Goal: Browse casually

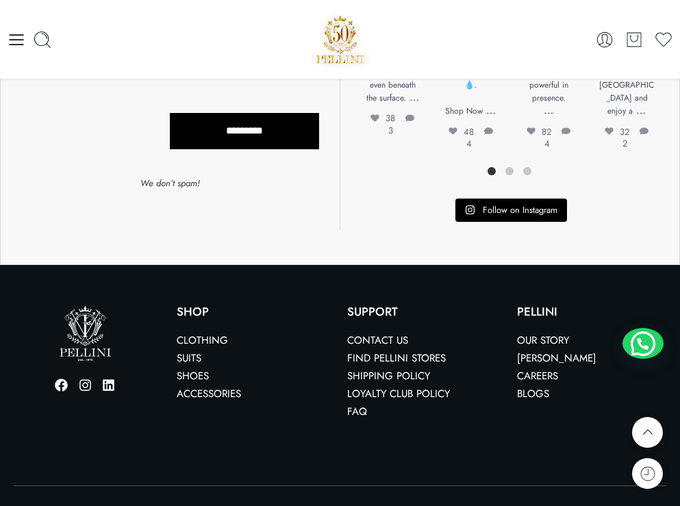
scroll to position [3423, 0]
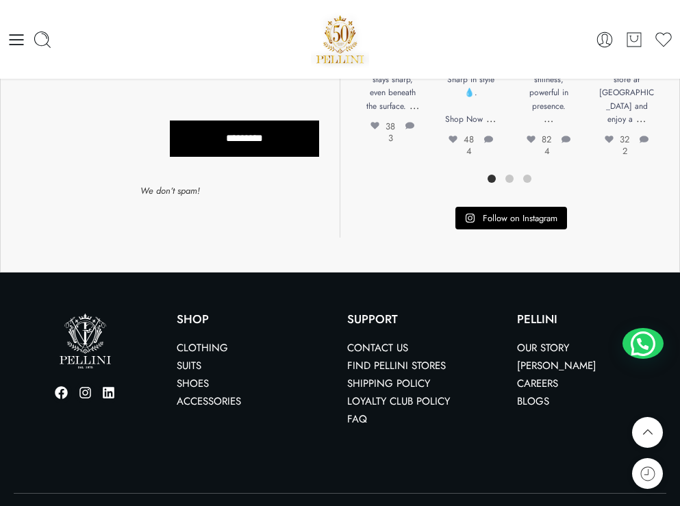
scroll to position [4630, 0]
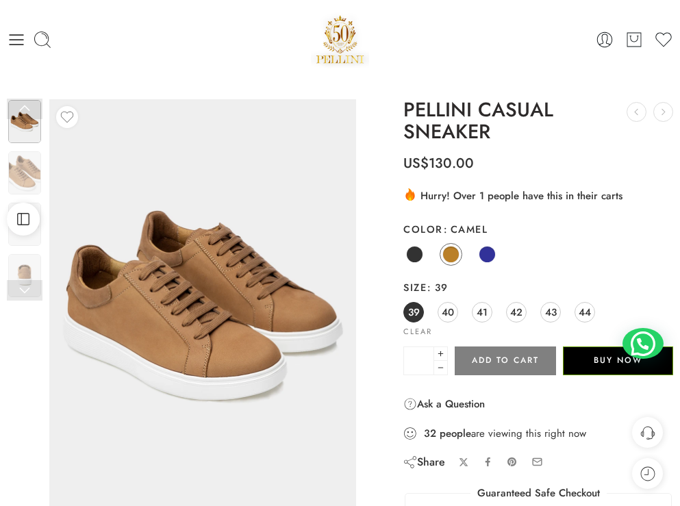
click at [335, 35] on img at bounding box center [340, 39] width 59 height 58
click at [336, 53] on img at bounding box center [340, 39] width 59 height 58
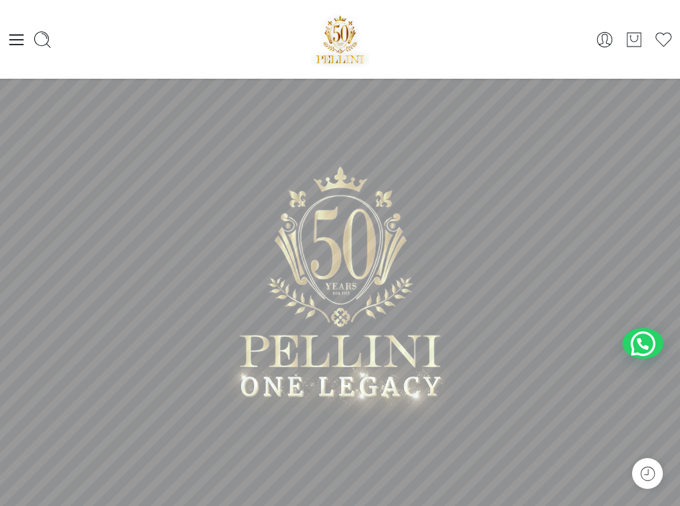
scroll to position [34, 0]
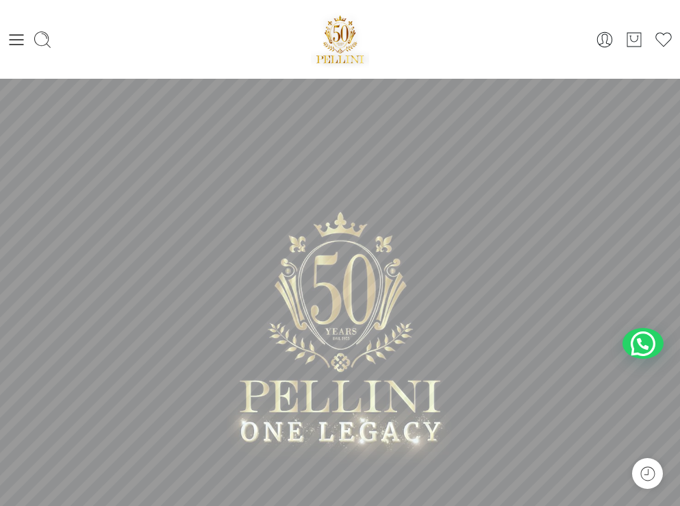
click at [269, 42] on div at bounding box center [340, 39] width 222 height 58
click at [232, 136] on sr7-mask at bounding box center [340, 326] width 680 height 494
